Goal: Information Seeking & Learning: Find specific fact

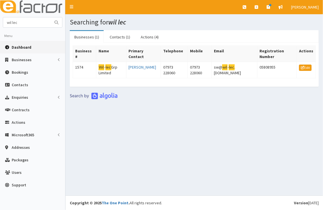
click at [26, 47] on span "Dashboard" at bounding box center [22, 47] width 20 height 5
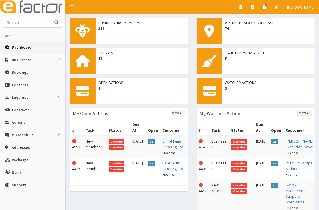
click at [17, 24] on input "text" at bounding box center [27, 22] width 48 height 10
type input "bom bom"
click at [51, 17] on button "submit" at bounding box center [56, 22] width 11 height 10
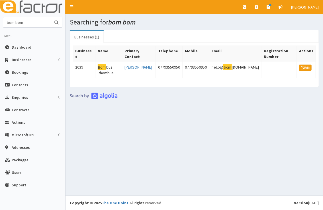
click at [34, 23] on input "bom bom" at bounding box center [27, 22] width 48 height 10
type input "bon bon"
click at [51, 17] on button "submit" at bounding box center [56, 22] width 11 height 10
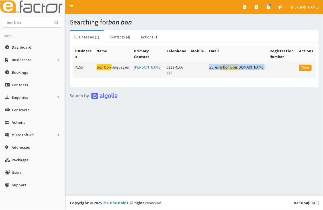
drag, startPoint x: 263, startPoint y: 67, endPoint x: 190, endPoint y: 75, distance: 72.7
click at [190, 75] on tr "4155 bon bon languages Lauren Farmery 0113 4166 336 lauren@ bon bon languages.c…" at bounding box center [194, 70] width 243 height 16
copy tr "lauren@ bon bon languages.co.uk"
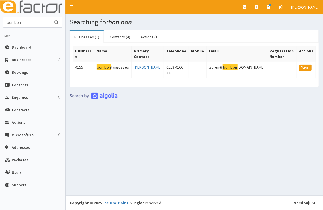
click at [32, 21] on input "bon bon" at bounding box center [27, 22] width 48 height 10
drag, startPoint x: 32, startPoint y: 21, endPoint x: -1, endPoint y: 21, distance: 32.8
click at [0, 21] on html "E Toggle navigation Quick Create Create Business Create Booking" at bounding box center [161, 105] width 323 height 210
type input "joe brumby"
click at [51, 17] on button "submit" at bounding box center [56, 22] width 11 height 10
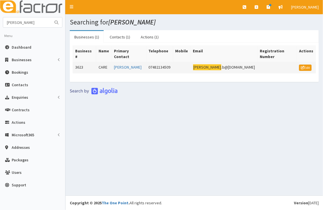
drag, startPoint x: 248, startPoint y: 62, endPoint x: 196, endPoint y: 62, distance: 52.4
click at [196, 62] on tr "3623 CARE [PERSON_NAME] 07482134509 [PERSON_NAME] .b@[DOMAIN_NAME] Edit" at bounding box center [194, 67] width 243 height 11
copy tr "[PERSON_NAME] .b@[DOMAIN_NAME]"
